Goal: Task Accomplishment & Management: Complete application form

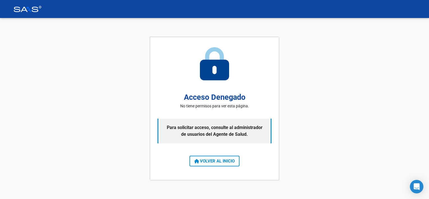
click at [204, 154] on div "Acceso Denegado No tiene permisos para ver esta página. Para solicitar acceso, …" at bounding box center [214, 108] width 129 height 143
click at [213, 162] on span "VOLVER AL INICIO" at bounding box center [214, 160] width 40 height 5
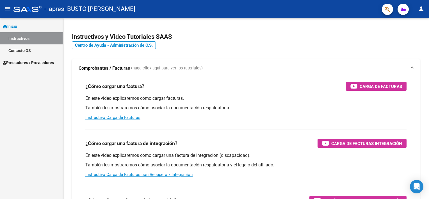
click at [29, 62] on span "Prestadores / Proveedores" at bounding box center [28, 63] width 51 height 6
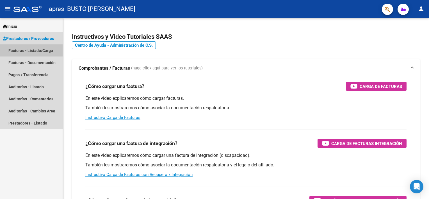
click at [38, 49] on link "Facturas - Listado/Carga" at bounding box center [31, 50] width 63 height 12
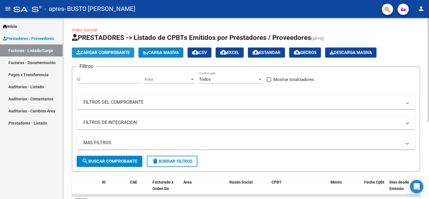
click at [91, 52] on span "Cargar Comprobante" at bounding box center [102, 52] width 53 height 5
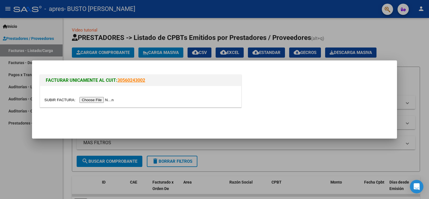
click at [82, 98] on input "file" at bounding box center [79, 100] width 71 height 6
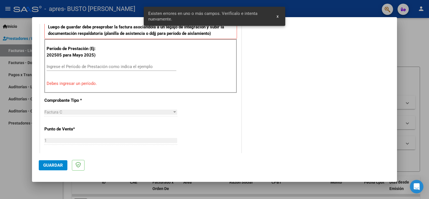
scroll to position [158, 0]
click at [88, 70] on div "Ingrese el Período de Prestación como indica el ejemplo" at bounding box center [112, 70] width 130 height 14
click at [86, 67] on input "Ingrese el Período de Prestación como indica el ejemplo" at bounding box center [112, 66] width 130 height 5
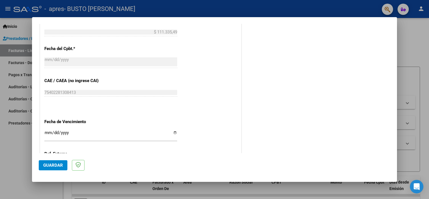
scroll to position [364, 0]
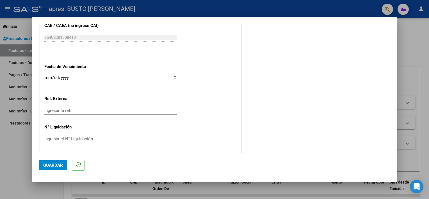
type input "202509"
click at [44, 170] on mat-dialog-actions "Guardar" at bounding box center [214, 164] width 351 height 22
click at [45, 165] on span "Guardar" at bounding box center [53, 165] width 20 height 5
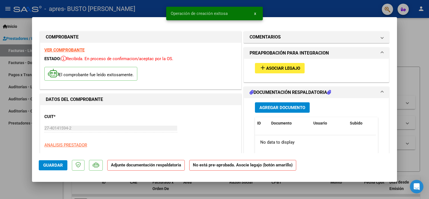
click at [266, 69] on span "Asociar Legajo" at bounding box center [283, 68] width 34 height 5
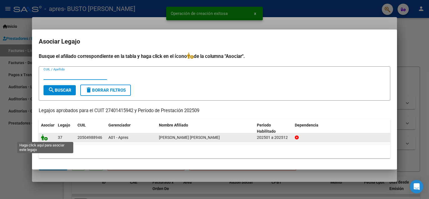
click at [45, 138] on icon at bounding box center [44, 137] width 7 height 6
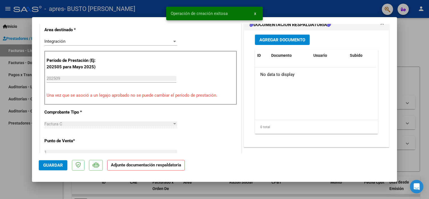
scroll to position [84, 0]
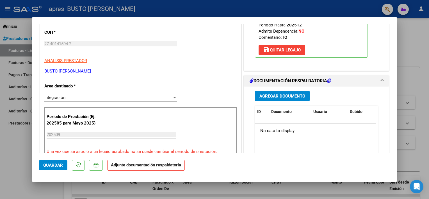
click at [275, 95] on span "Agregar Documento" at bounding box center [282, 95] width 46 height 5
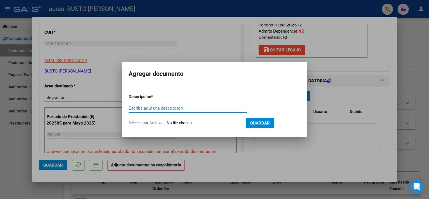
click at [168, 107] on input "Escriba aquí una descripcion" at bounding box center [188, 108] width 118 height 5
type input "PLANILLA [PERSON_NAME] [DATE] TO"
click at [181, 117] on div "PLANILLA [PERSON_NAME] [DATE] TO Escriba aquí una descripcion" at bounding box center [188, 111] width 118 height 14
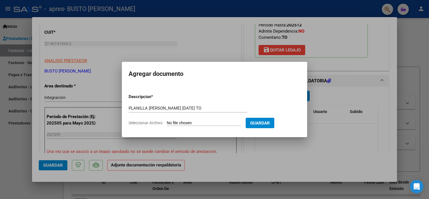
click at [181, 124] on input "Seleccionar Archivo" at bounding box center [204, 122] width 74 height 5
type input "C:\fakepath\PLANILLA [PERSON_NAME] APRES [DATE] TO.pdf"
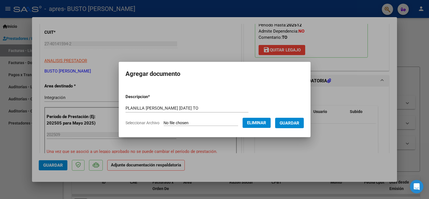
click at [284, 123] on span "Guardar" at bounding box center [290, 122] width 20 height 5
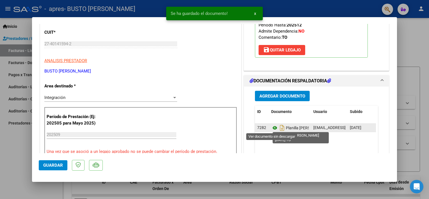
click at [272, 125] on icon at bounding box center [274, 127] width 7 height 7
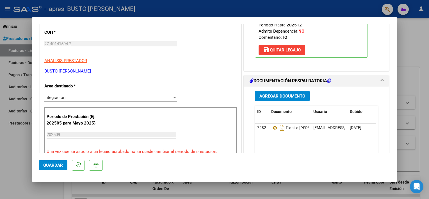
click at [17, 136] on div at bounding box center [214, 99] width 429 height 199
type input "$ 0,00"
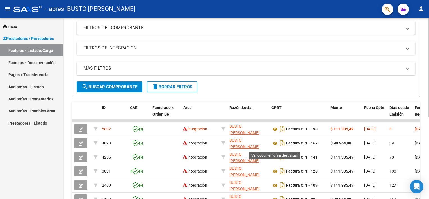
scroll to position [140, 0]
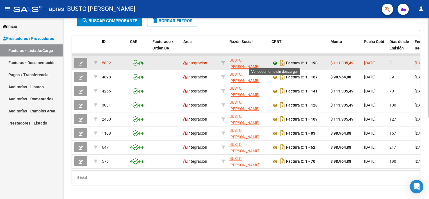
click at [274, 61] on icon at bounding box center [274, 63] width 7 height 7
drag, startPoint x: 355, startPoint y: 64, endPoint x: 334, endPoint y: 62, distance: 20.8
click at [334, 62] on div "$ 111.335,49" at bounding box center [344, 63] width 29 height 6
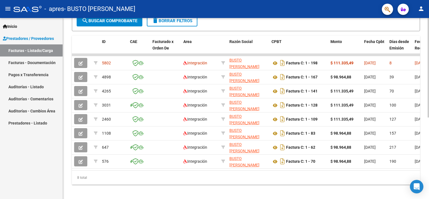
copy strong "111.335,49"
click at [424, 8] on mat-icon "person" at bounding box center [421, 8] width 7 height 7
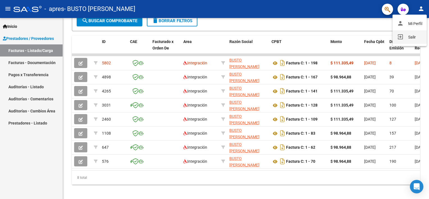
click at [409, 34] on button "exit_to_app Salir" at bounding box center [409, 36] width 34 height 13
